Goal: Information Seeking & Learning: Learn about a topic

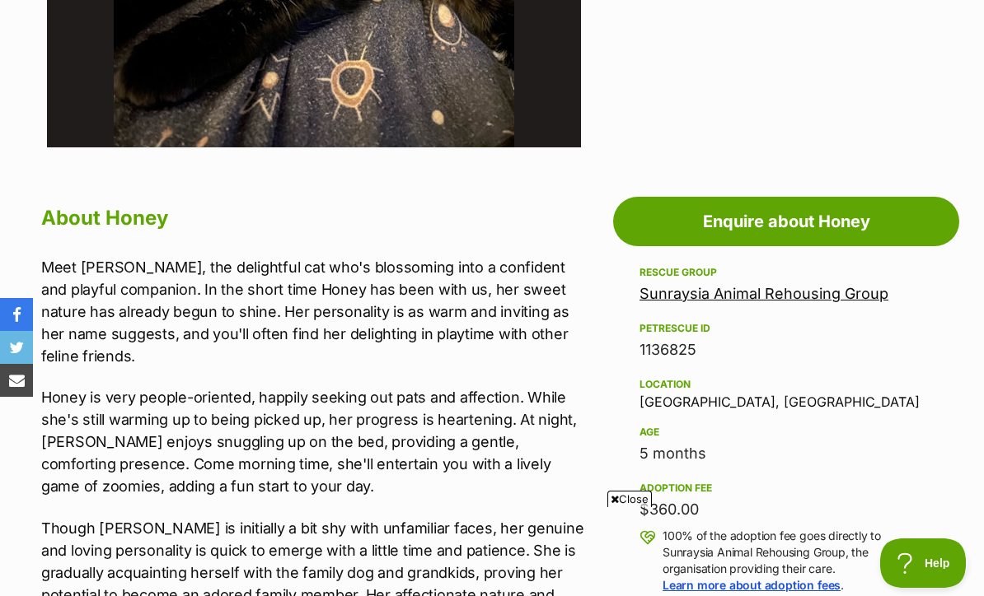
scroll to position [663, 0]
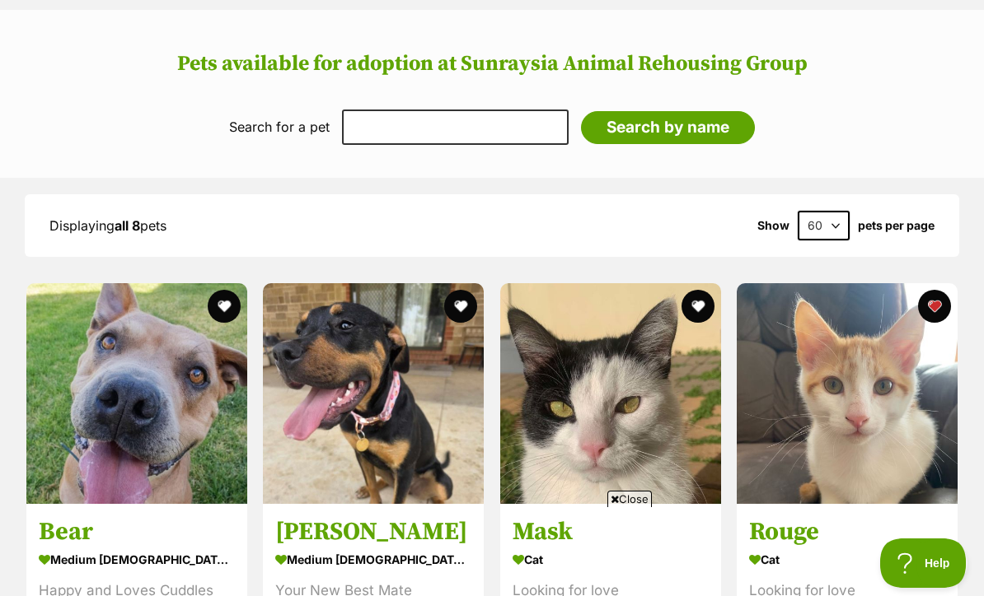
scroll to position [1587, 0]
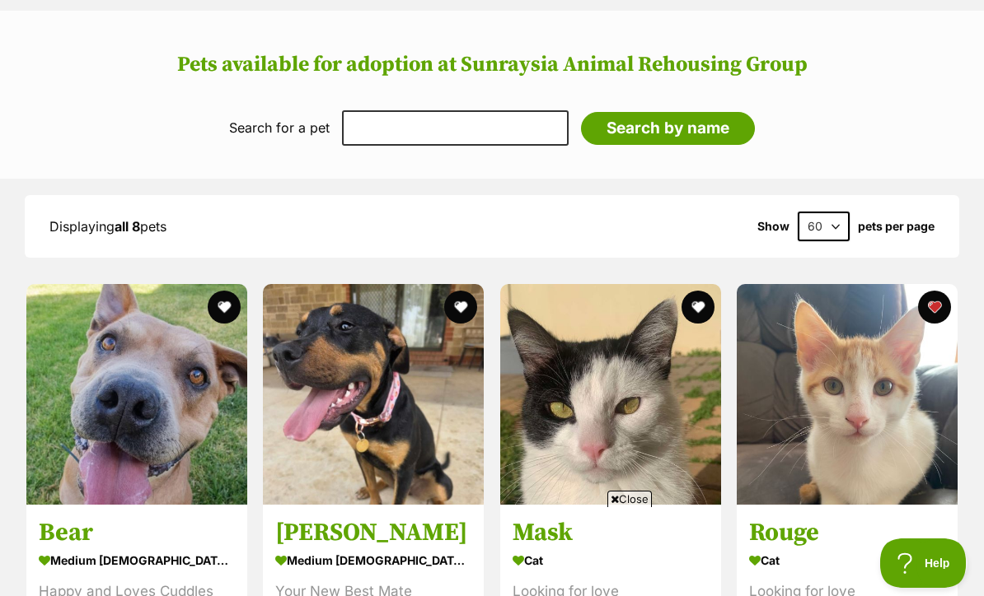
click at [870, 398] on img at bounding box center [846, 394] width 221 height 221
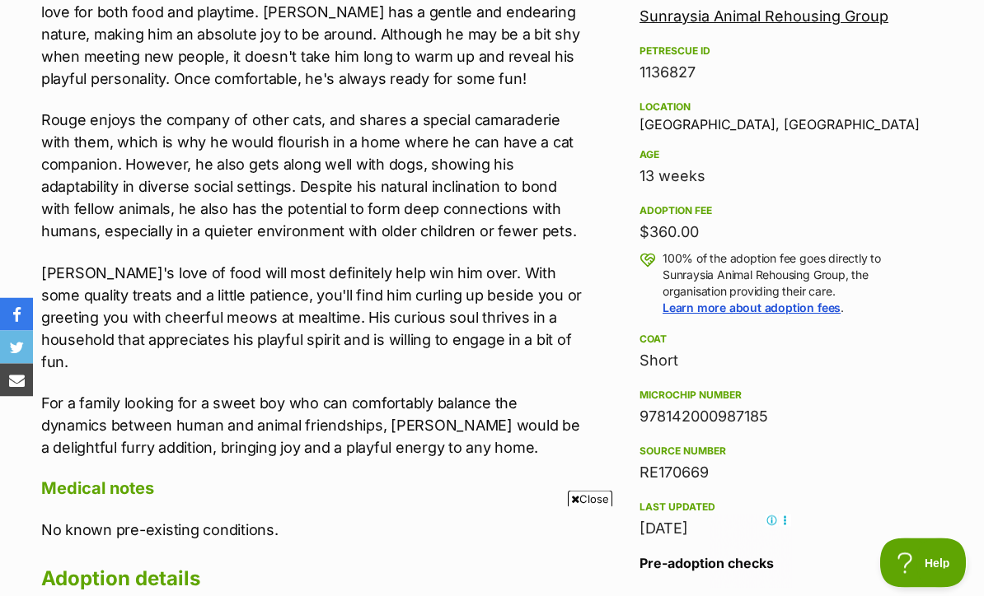
scroll to position [994, 0]
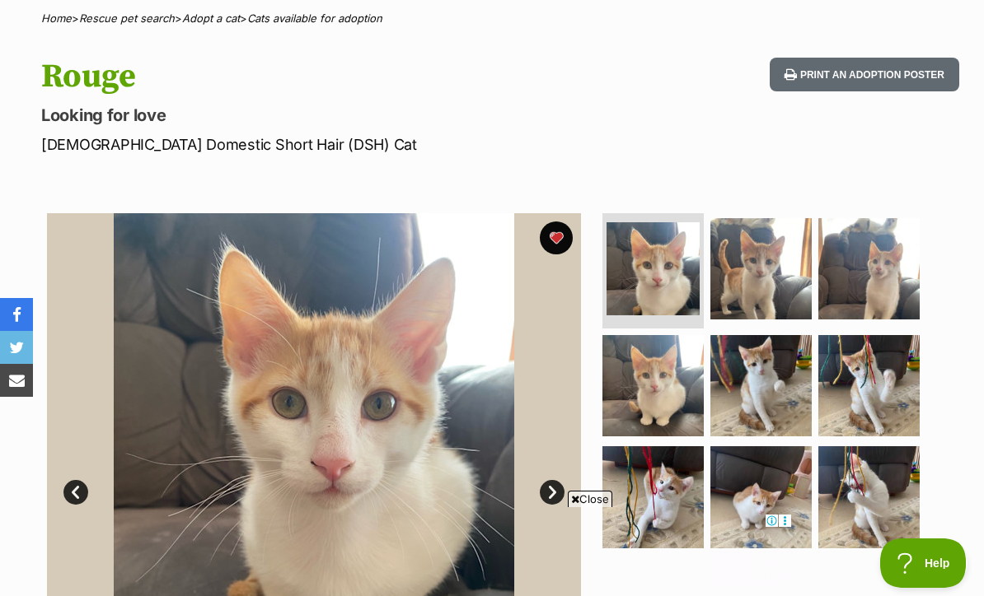
click at [766, 283] on img at bounding box center [760, 268] width 101 height 101
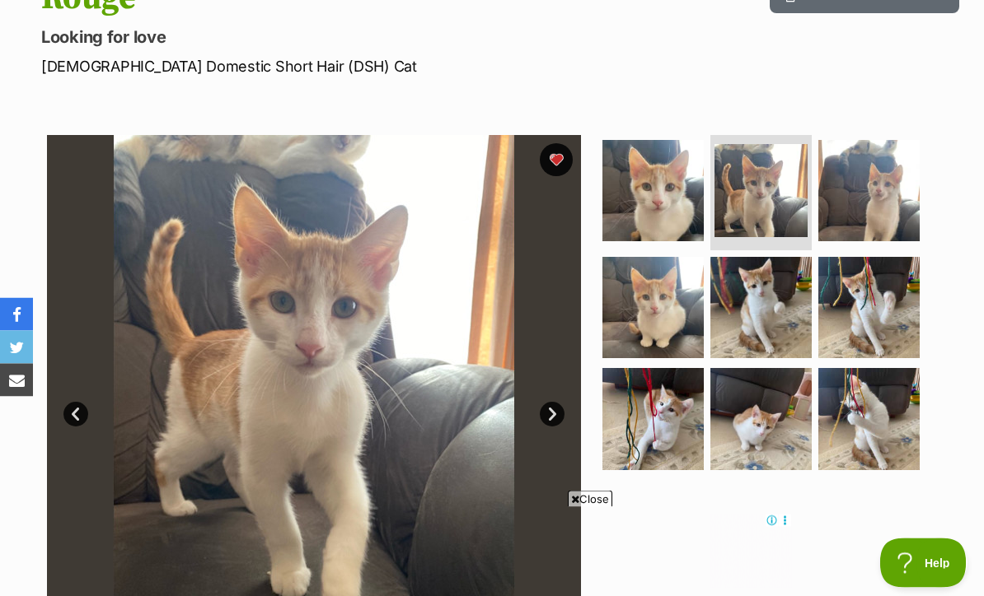
scroll to position [210, 0]
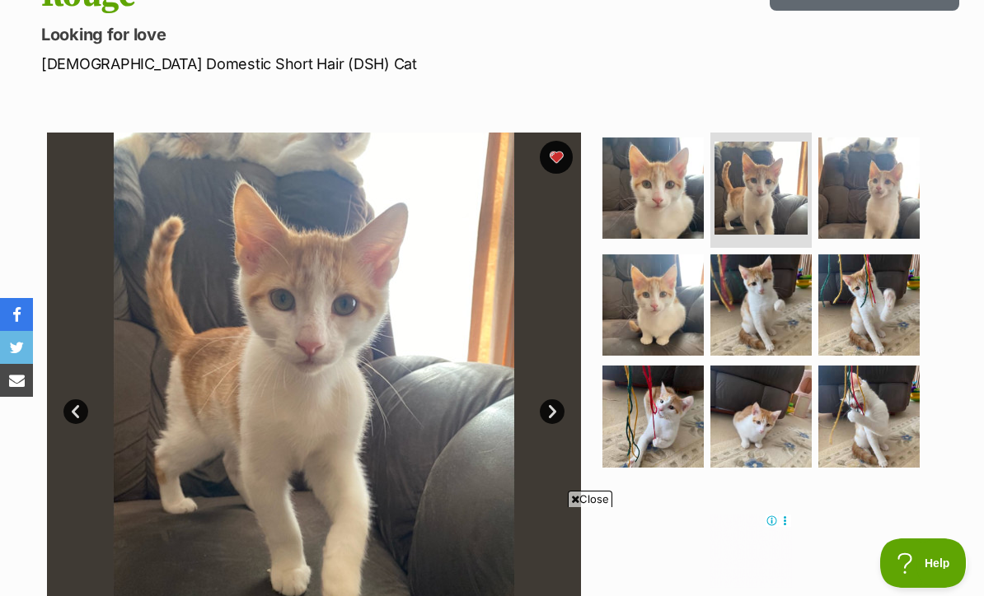
click at [776, 409] on img at bounding box center [760, 416] width 101 height 101
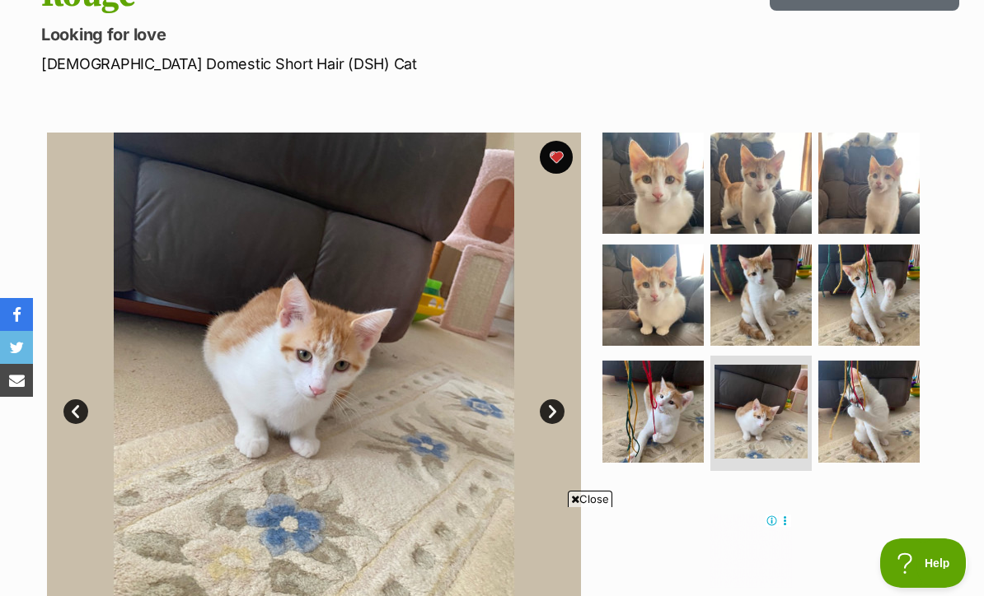
click at [783, 208] on img at bounding box center [760, 183] width 101 height 101
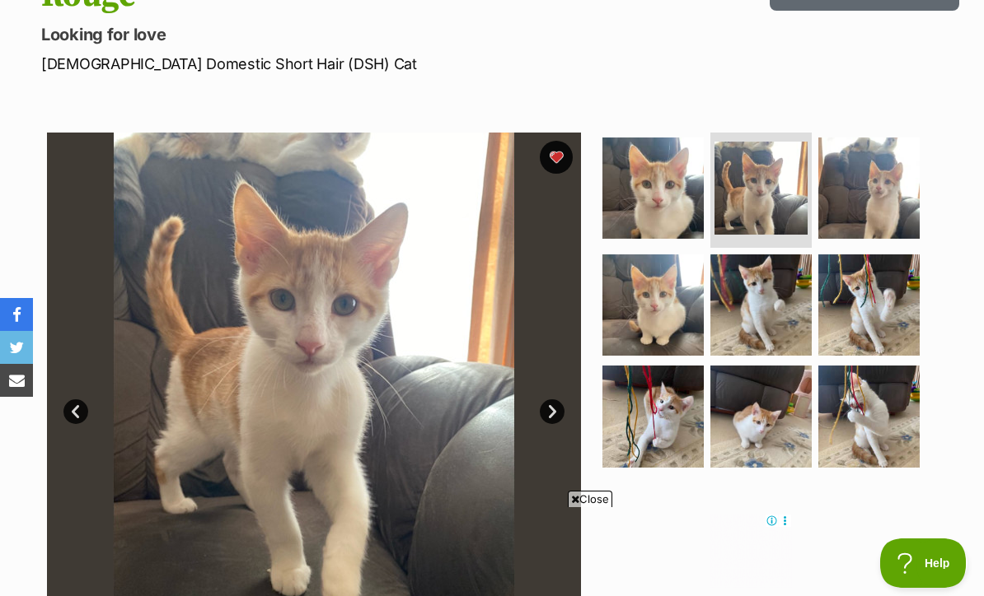
click at [872, 415] on img at bounding box center [868, 416] width 101 height 101
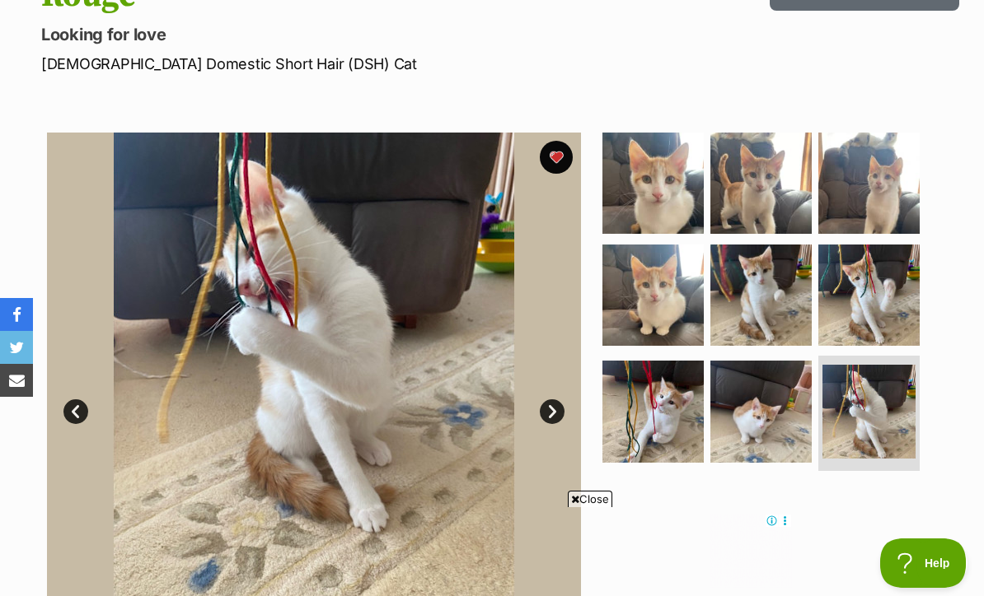
click at [900, 294] on img at bounding box center [868, 295] width 101 height 101
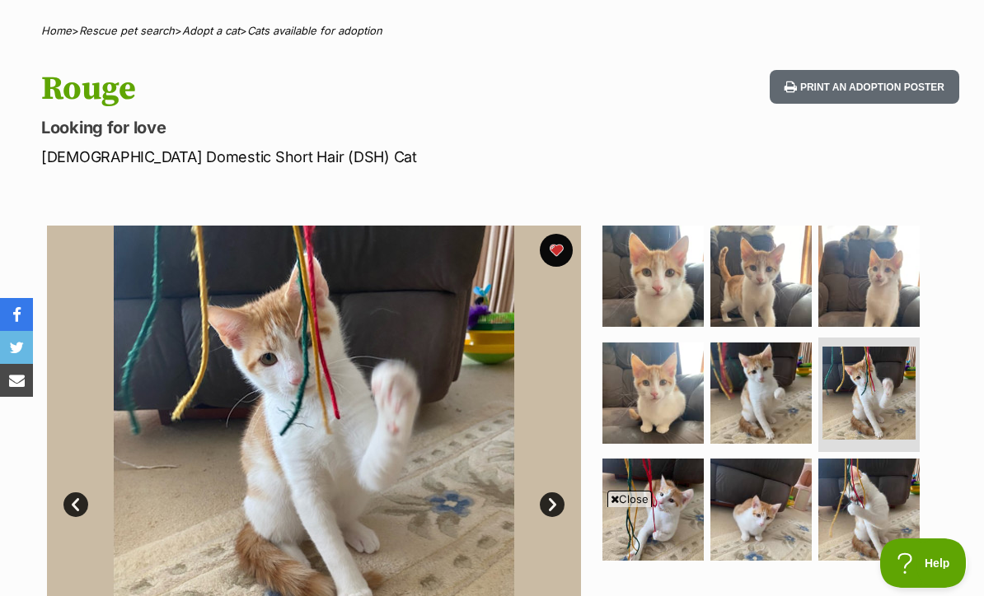
scroll to position [0, 0]
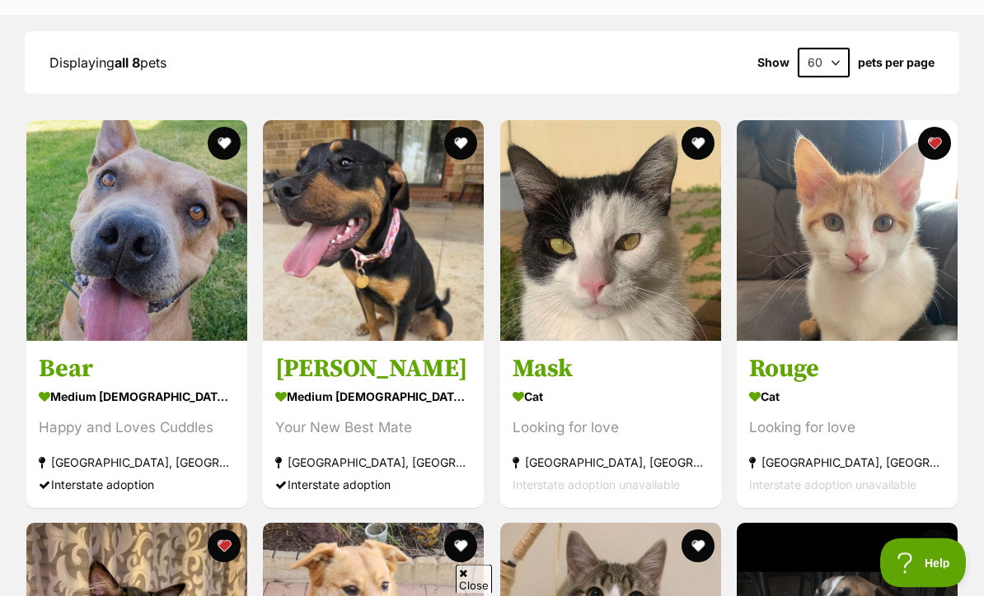
scroll to position [1751, 0]
click at [667, 302] on img at bounding box center [610, 230] width 221 height 221
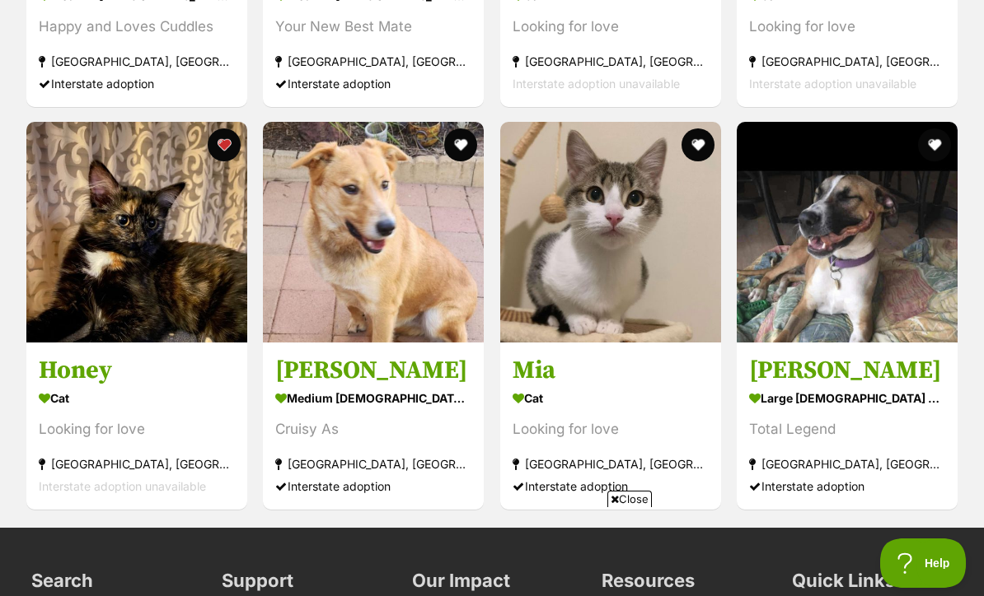
scroll to position [2146, 0]
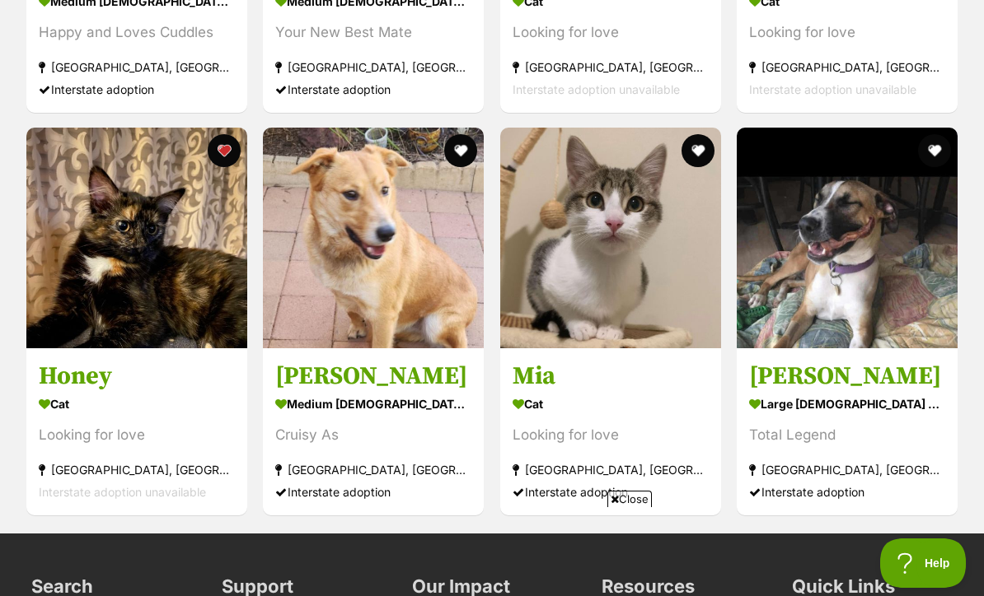
click at [652, 283] on img at bounding box center [610, 238] width 221 height 221
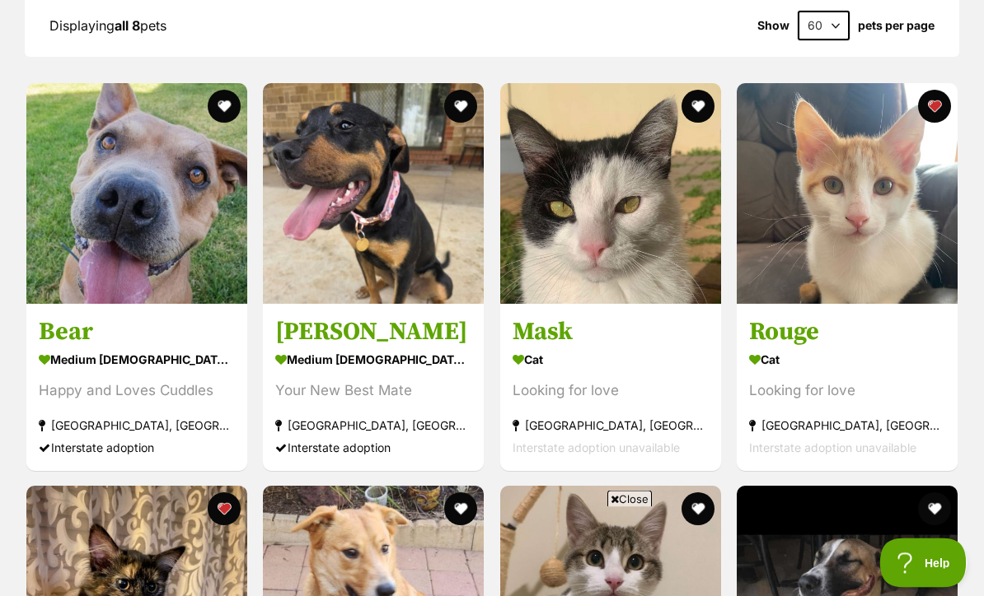
scroll to position [1779, 0]
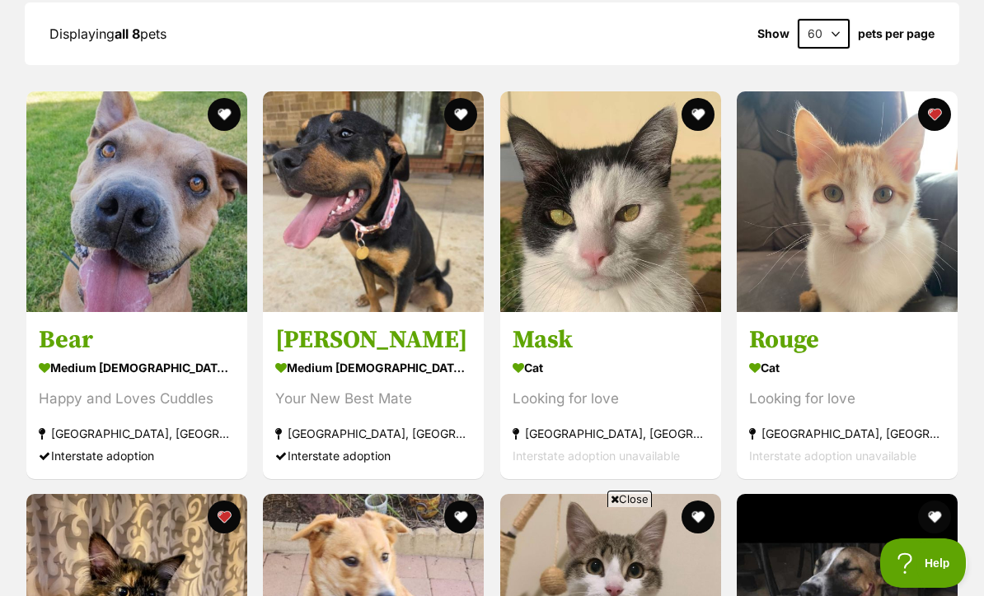
click at [900, 282] on img at bounding box center [846, 201] width 221 height 221
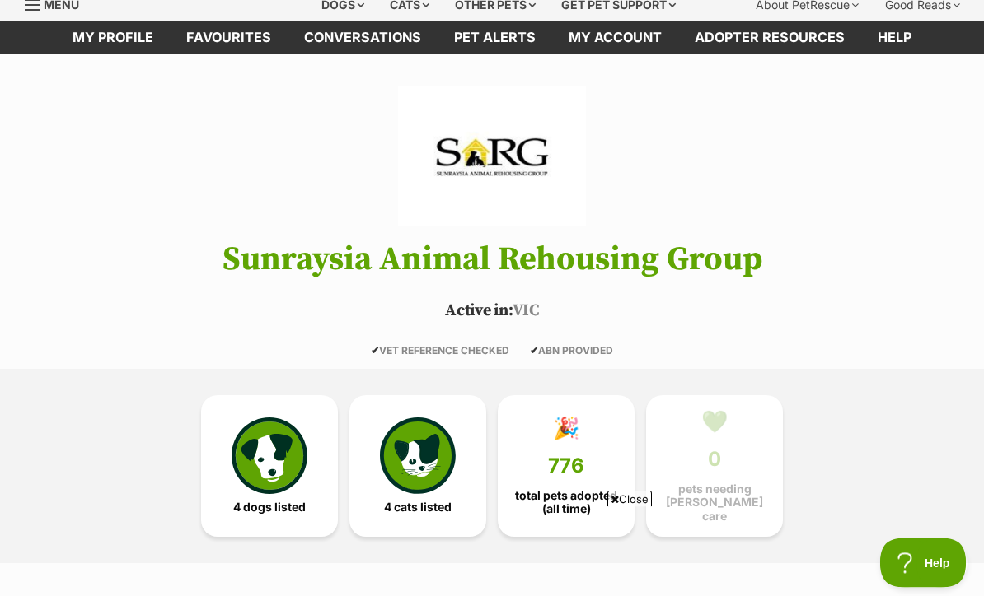
scroll to position [63, 0]
click at [863, 296] on header "Sunraysia Animal Rehousing Group Active in: VIC ✔ VET REFERENCE CHECKED ✔ ABN P…" at bounding box center [492, 221] width 984 height 270
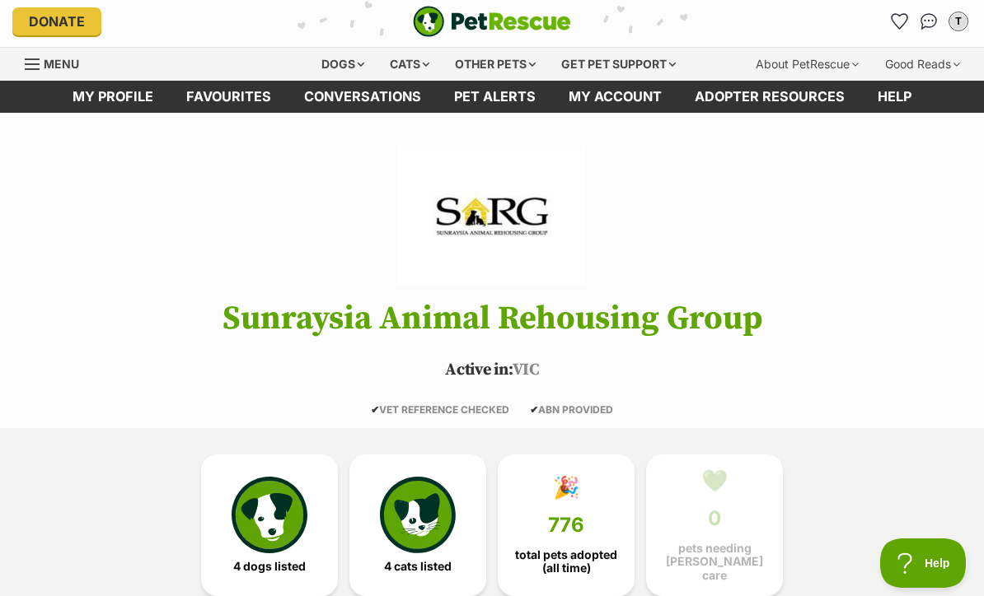
scroll to position [0, 0]
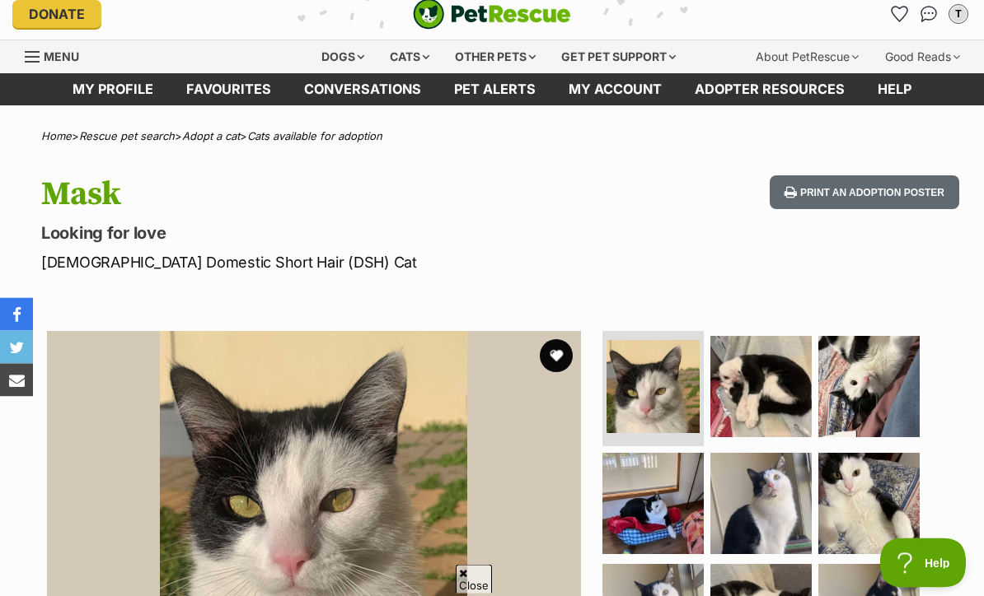
scroll to position [4, 0]
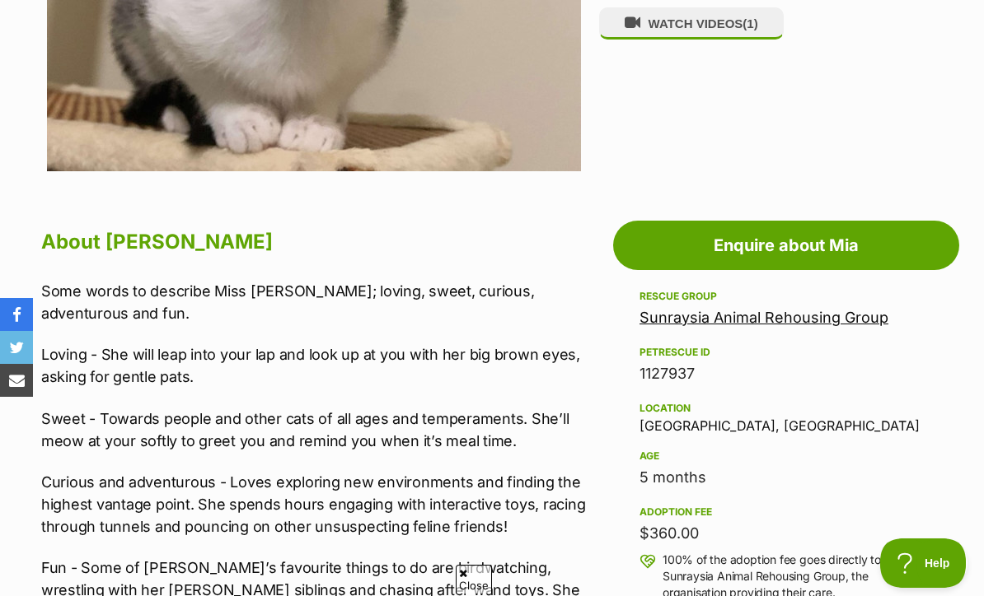
scroll to position [673, 0]
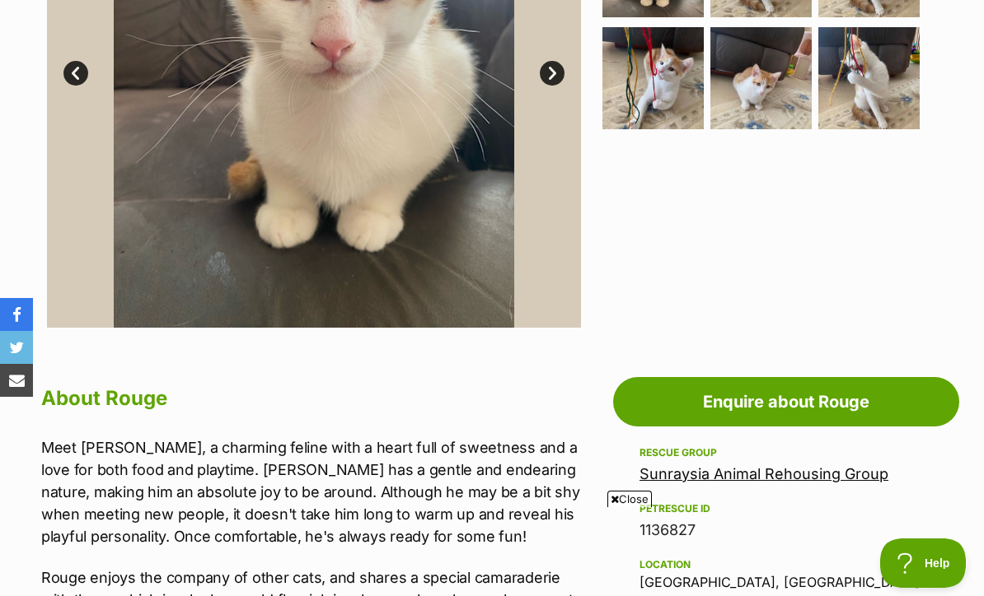
scroll to position [513, 0]
